Goal: Check status: Check status

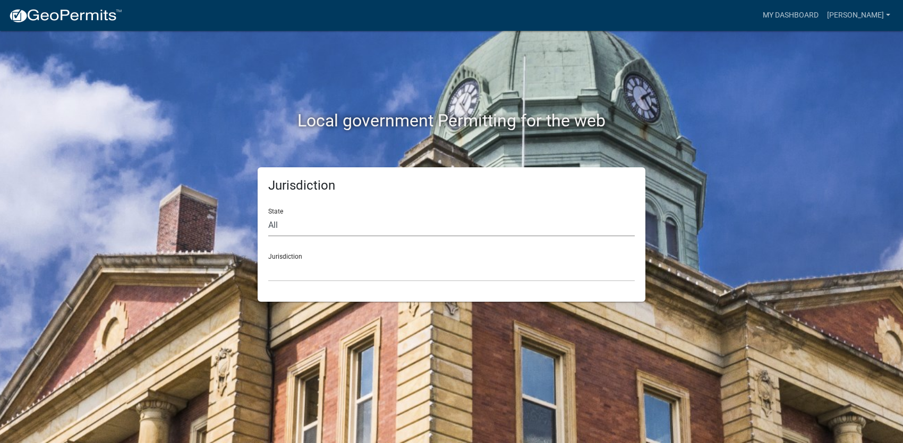
click at [286, 234] on select "All [US_STATE] [US_STATE] [US_STATE] [US_STATE] [US_STATE] [US_STATE] [US_STATE…" at bounding box center [451, 226] width 367 height 22
select select "[US_STATE]"
click at [268, 215] on select "All [US_STATE] [US_STATE] [US_STATE] [US_STATE] [US_STATE] [US_STATE] [US_STATE…" at bounding box center [451, 226] width 367 height 22
click at [339, 266] on select "[GEOGRAPHIC_DATA], [US_STATE][PERSON_NAME][GEOGRAPHIC_DATA], [US_STATE][PERSON_…" at bounding box center [451, 271] width 367 height 22
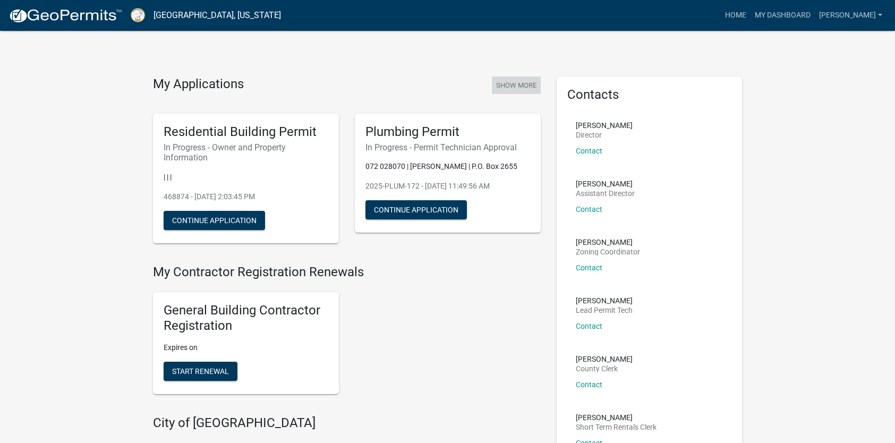
click at [514, 81] on button "Show More" at bounding box center [516, 86] width 49 height 18
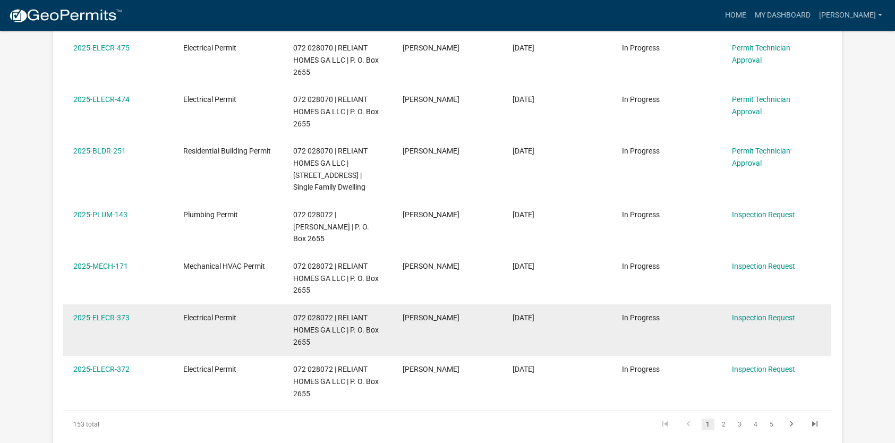
scroll to position [478, 0]
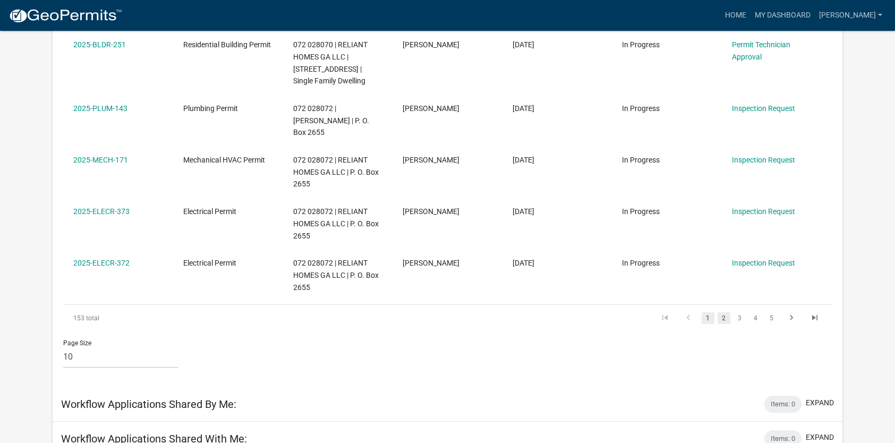
click at [725, 312] on link "2" at bounding box center [724, 318] width 13 height 12
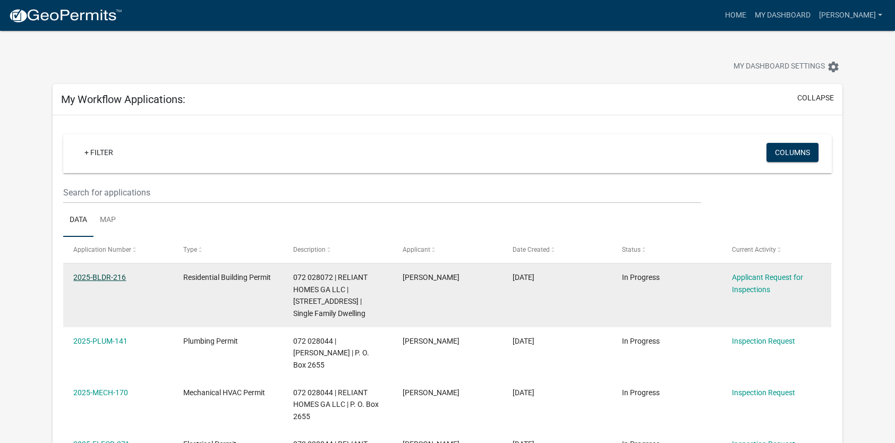
click at [96, 275] on link "2025-BLDR-216" at bounding box center [99, 277] width 53 height 9
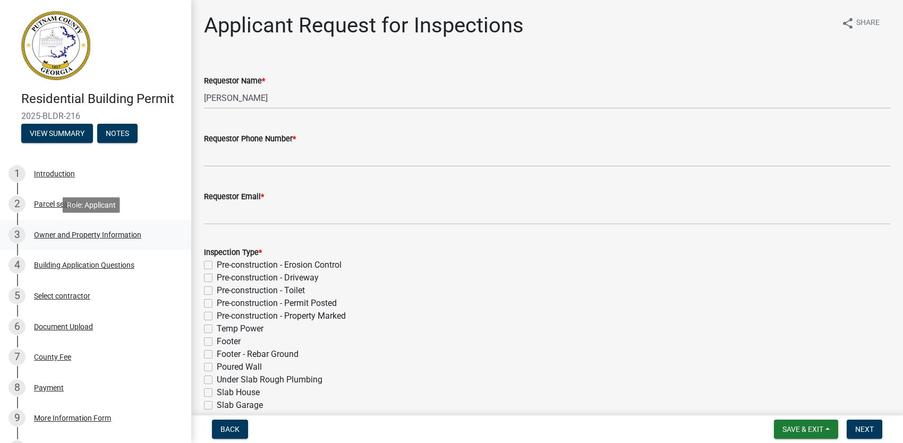
click at [73, 232] on div "Owner and Property Information" at bounding box center [87, 234] width 107 height 7
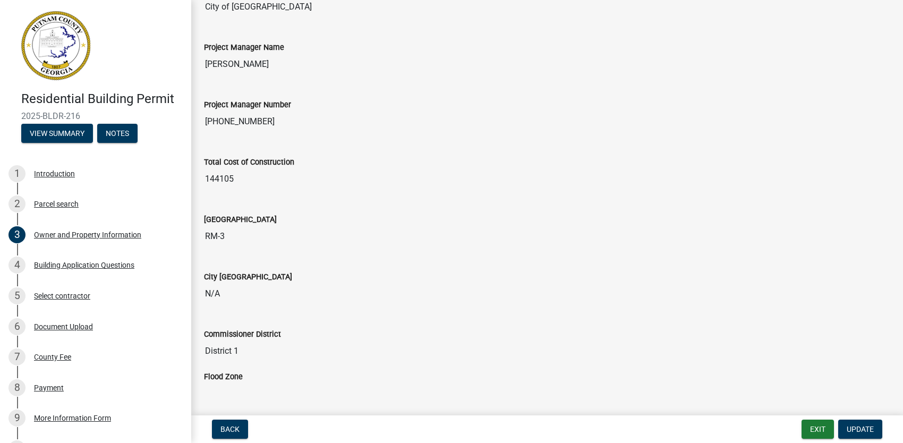
scroll to position [1664, 0]
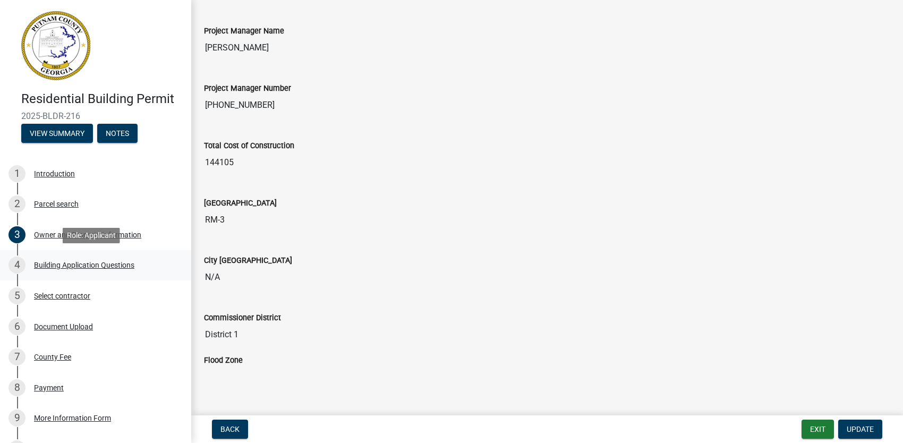
click at [79, 262] on div "Building Application Questions" at bounding box center [84, 264] width 100 height 7
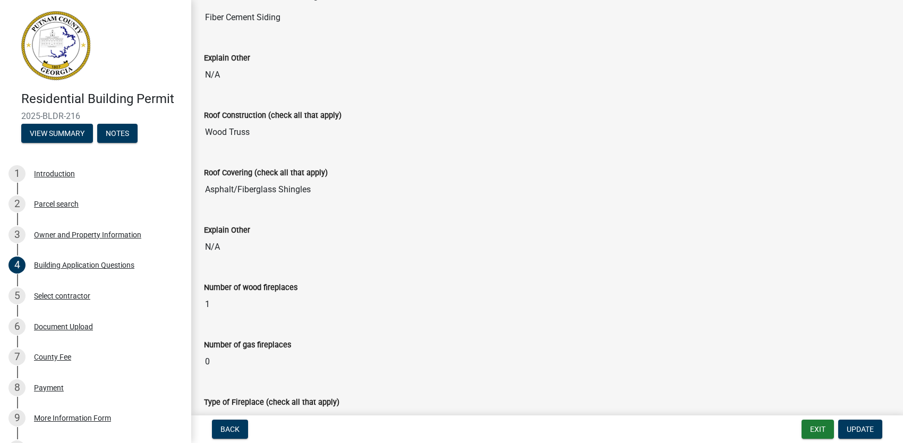
scroll to position [2072, 0]
